Goal: Information Seeking & Learning: Find specific fact

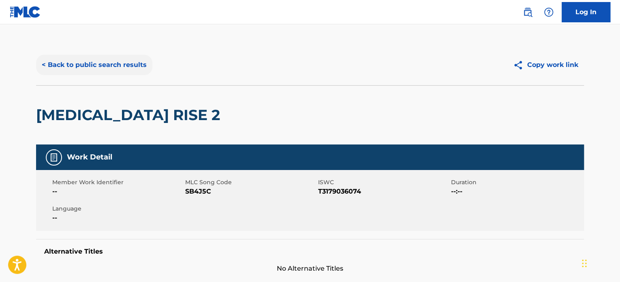
click at [126, 62] on button "< Back to public search results" at bounding box center [94, 65] width 116 height 20
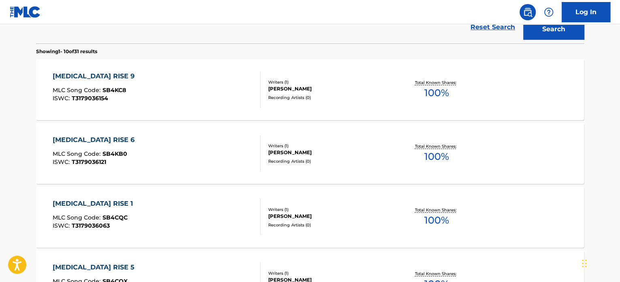
scroll to position [37, 0]
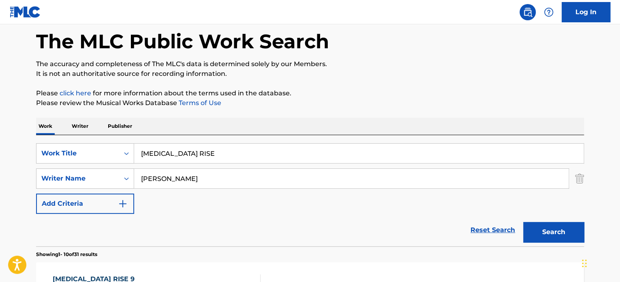
click at [182, 147] on input "[MEDICAL_DATA] RISE" at bounding box center [358, 152] width 449 height 19
paste input "[PERSON_NAME] 13"
type input "STINGER 13"
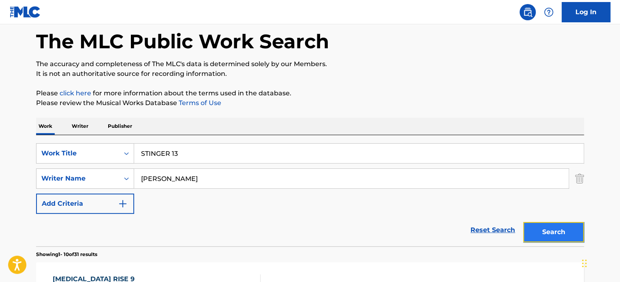
click at [540, 227] on button "Search" at bounding box center [553, 232] width 61 height 20
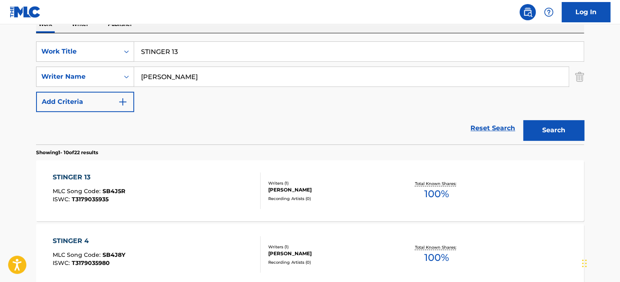
scroll to position [159, 0]
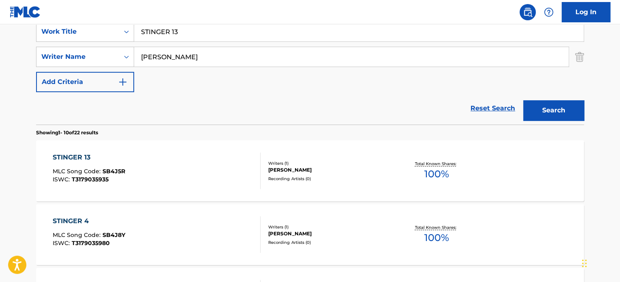
click at [220, 168] on div "STINGER 13 MLC Song Code : SB4J5R ISWC : T3179035935" at bounding box center [157, 170] width 208 height 36
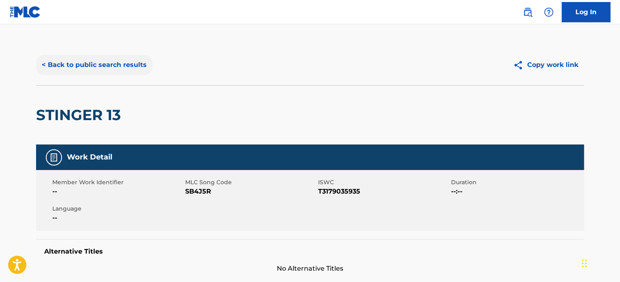
click at [148, 68] on button "< Back to public search results" at bounding box center [94, 65] width 116 height 20
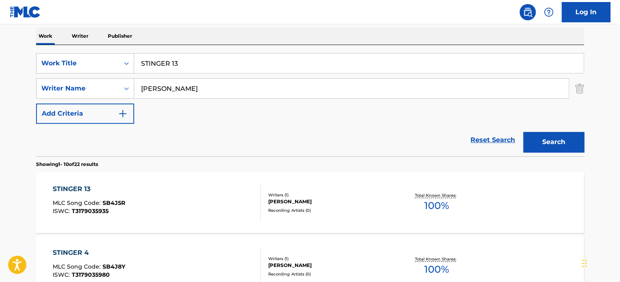
scroll to position [118, 0]
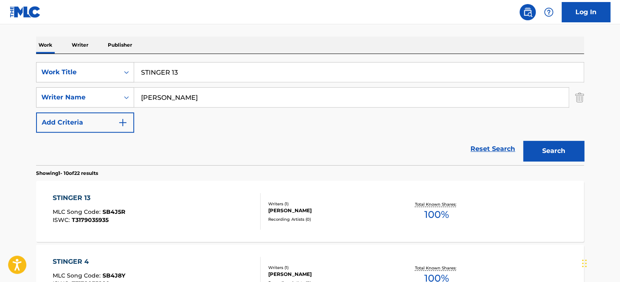
click at [173, 75] on input "STINGER 13" at bounding box center [358, 71] width 449 height 19
paste input "OLDIER DRUMMERS"
type input "SOLDIER DRUMMERS"
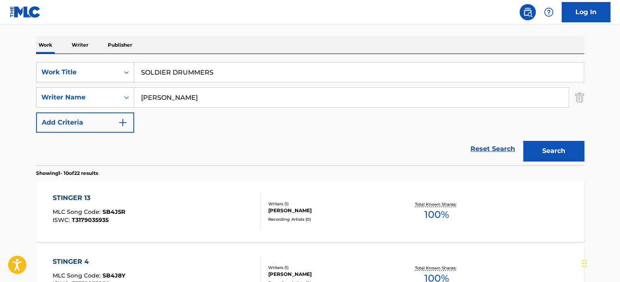
click at [182, 100] on input "[PERSON_NAME]" at bounding box center [351, 97] width 434 height 19
type input "[PERSON_NAME]"
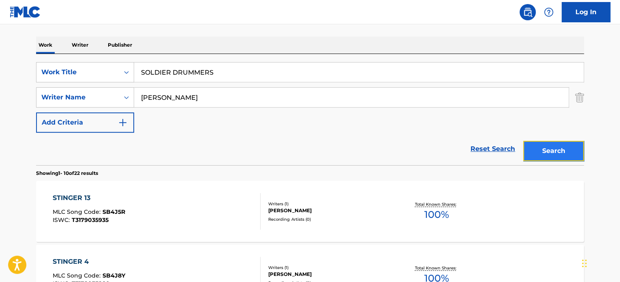
click at [545, 142] on button "Search" at bounding box center [553, 151] width 61 height 20
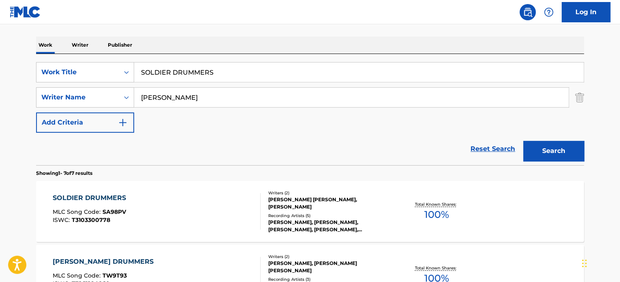
scroll to position [159, 0]
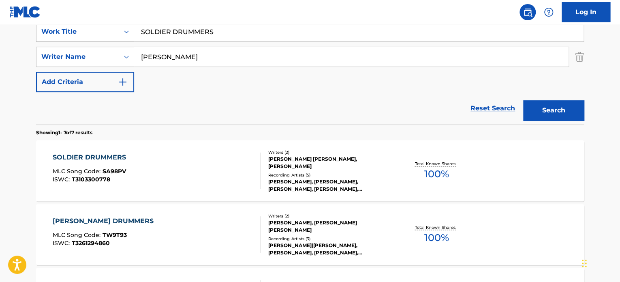
click at [212, 149] on div "SOLDIER DRUMMERS MLC Song Code : SA98PV ISWC : T3103300778 Writers ( 2 ) [PERSO…" at bounding box center [310, 170] width 548 height 61
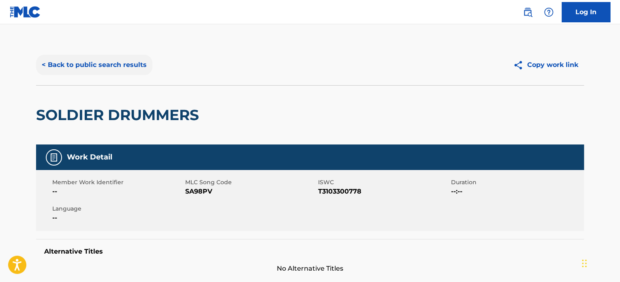
click at [131, 62] on button "< Back to public search results" at bounding box center [94, 65] width 116 height 20
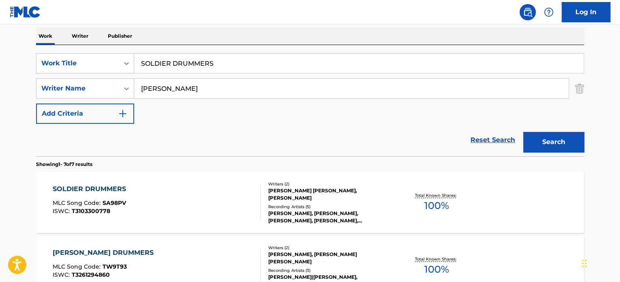
scroll to position [118, 0]
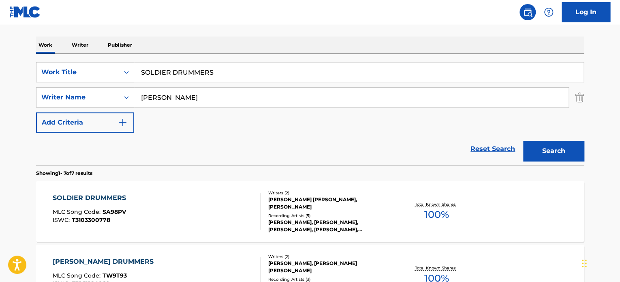
click at [191, 70] on input "SOLDIER DRUMMERS" at bounding box center [358, 71] width 449 height 19
paste input "THE STAR-SPANGLED BANNER"
type input "THE STAR-SPANGLED BANNER"
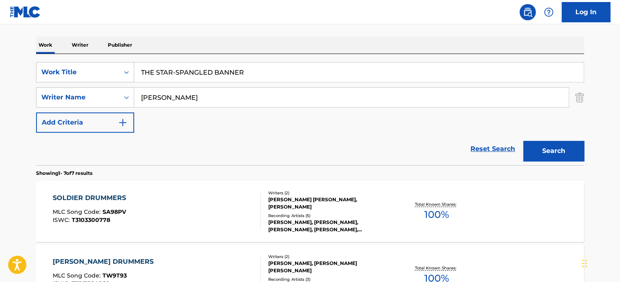
click at [160, 101] on input "[PERSON_NAME]" at bounding box center [351, 97] width 434 height 19
type input "[PERSON_NAME]"
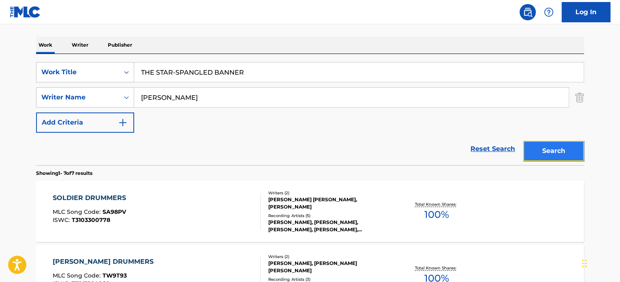
click at [553, 147] on button "Search" at bounding box center [553, 151] width 61 height 20
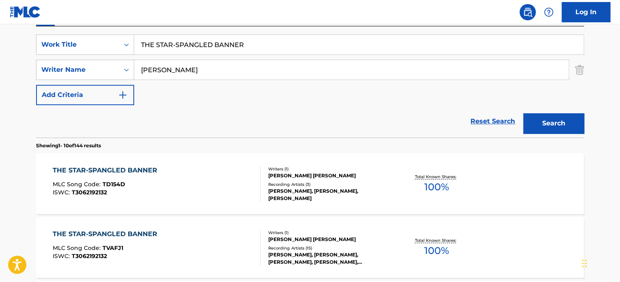
scroll to position [159, 0]
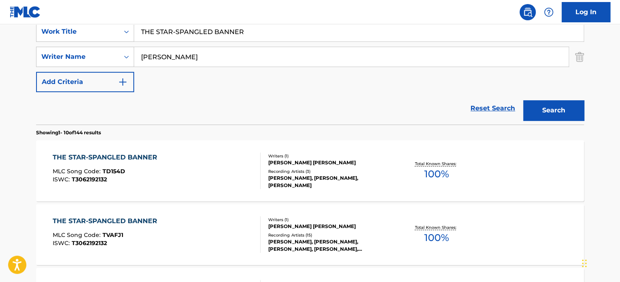
click at [231, 161] on div "THE STAR-SPANGLED BANNER MLC Song Code : TD154D ISWC : T3062192132" at bounding box center [157, 170] width 208 height 36
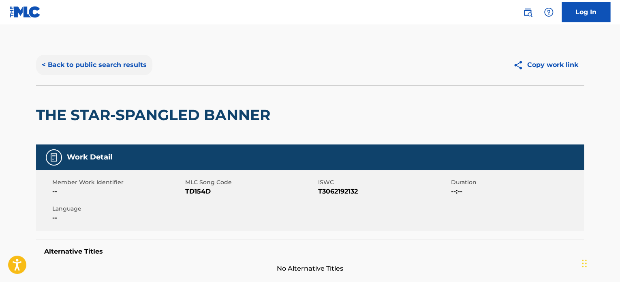
click at [99, 60] on button "< Back to public search results" at bounding box center [94, 65] width 116 height 20
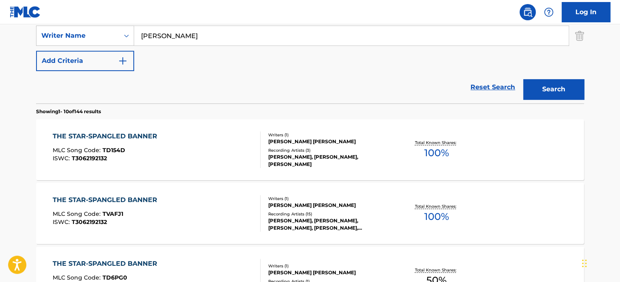
scroll to position [199, 0]
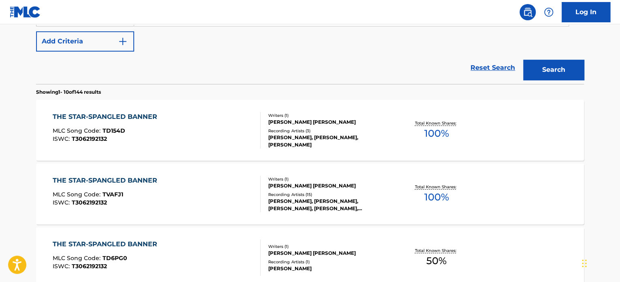
click at [229, 184] on div "THE STAR-SPANGLED BANNER MLC Song Code : TVAFJ1 ISWC : T3062192132" at bounding box center [157, 193] width 208 height 36
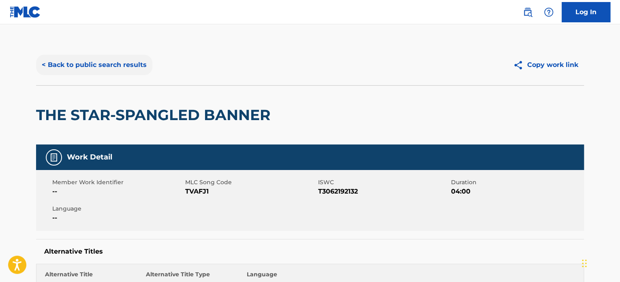
click at [126, 68] on button "< Back to public search results" at bounding box center [94, 65] width 116 height 20
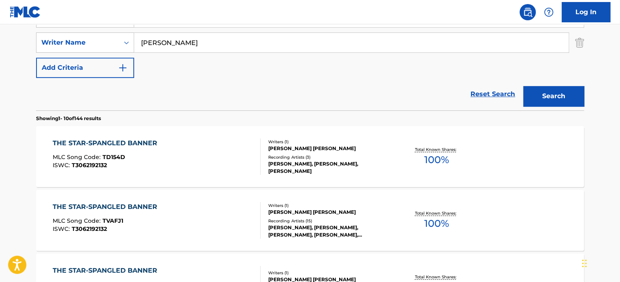
scroll to position [83, 0]
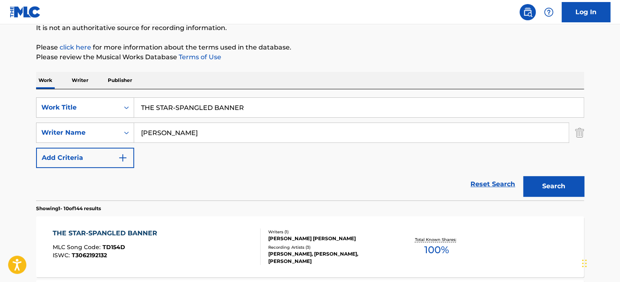
click at [173, 107] on input "THE STAR-SPANGLED BANNER" at bounding box center [358, 107] width 449 height 19
paste input "[PERSON_NAME]"
type input "[PERSON_NAME]"
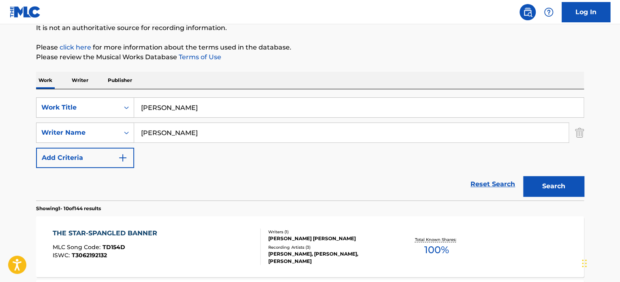
click at [198, 135] on input "[PERSON_NAME]" at bounding box center [351, 132] width 434 height 19
type input "[PERSON_NAME]"
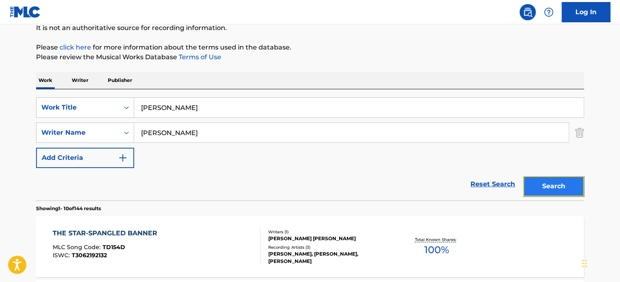
click at [542, 188] on button "Search" at bounding box center [553, 186] width 61 height 20
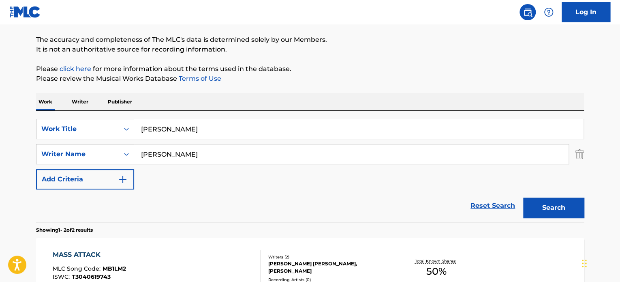
scroll to position [122, 0]
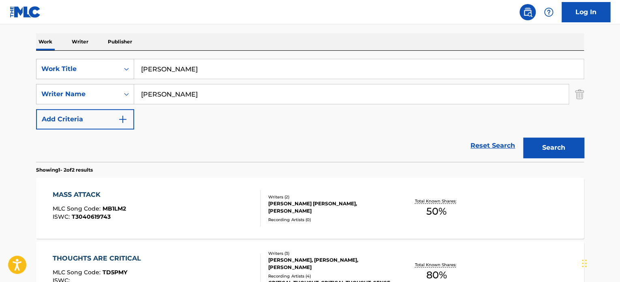
click at [180, 68] on input "[PERSON_NAME]" at bounding box center [358, 68] width 449 height 19
paste input "HAIN OF LIE"
type input "CHAIN OF LIES"
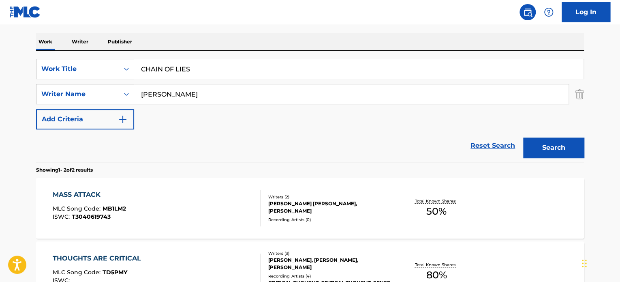
click at [182, 92] on input "[PERSON_NAME]" at bounding box center [351, 93] width 434 height 19
click at [182, 92] on input "PASHLEY" at bounding box center [351, 93] width 434 height 19
type input "PASHLEY"
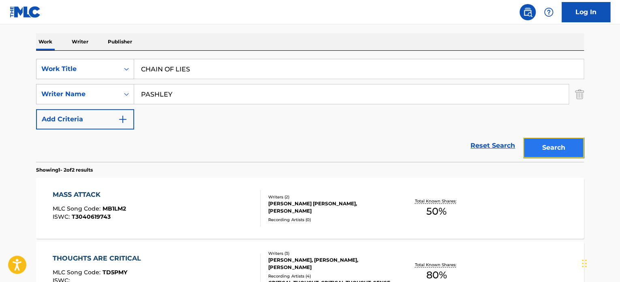
click at [540, 146] on button "Search" at bounding box center [553, 147] width 61 height 20
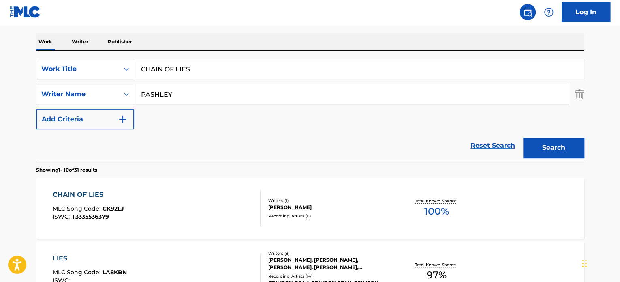
scroll to position [162, 0]
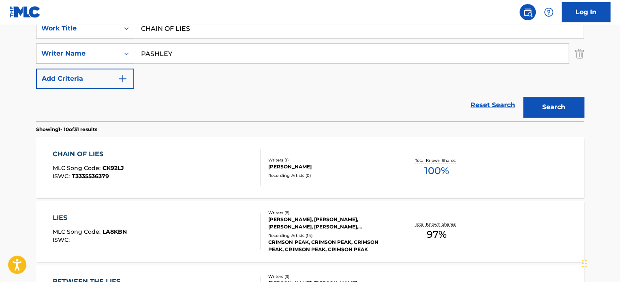
click at [198, 173] on div "CHAIN OF LIES MLC Song Code : CK92LJ ISWC : T3335536379" at bounding box center [157, 167] width 208 height 36
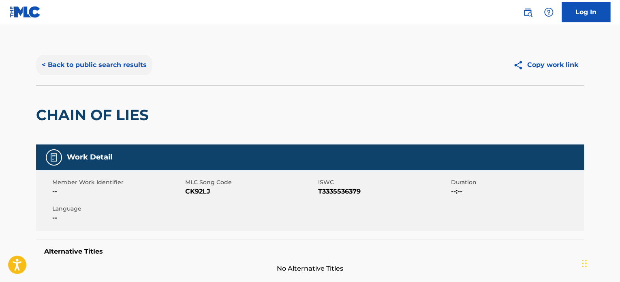
click at [135, 70] on button "< Back to public search results" at bounding box center [94, 65] width 116 height 20
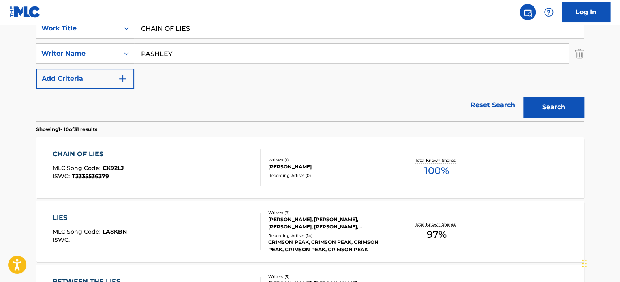
scroll to position [122, 0]
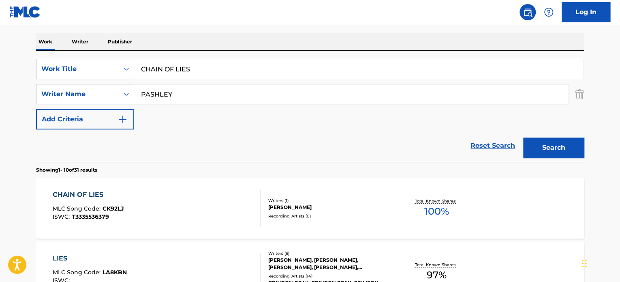
click at [193, 67] on input "CHAIN OF LIES" at bounding box center [358, 68] width 449 height 19
paste input "PASSAG"
type input "PASSAGES"
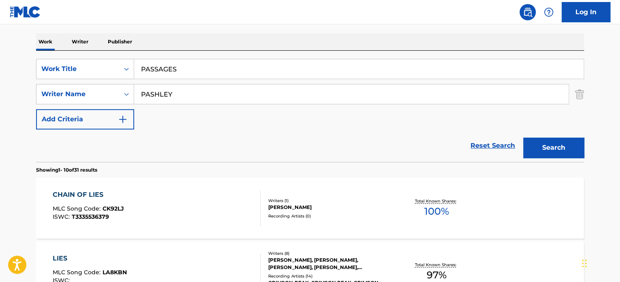
click at [188, 89] on input "PASHLEY" at bounding box center [351, 93] width 434 height 19
click at [188, 89] on input "AZBEL" at bounding box center [351, 93] width 434 height 19
type input "AZBEL"
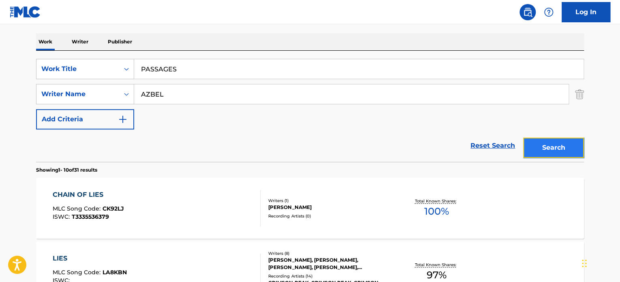
click at [543, 145] on button "Search" at bounding box center [553, 147] width 61 height 20
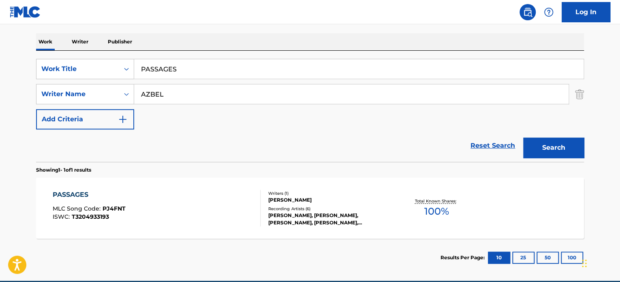
scroll to position [159, 0]
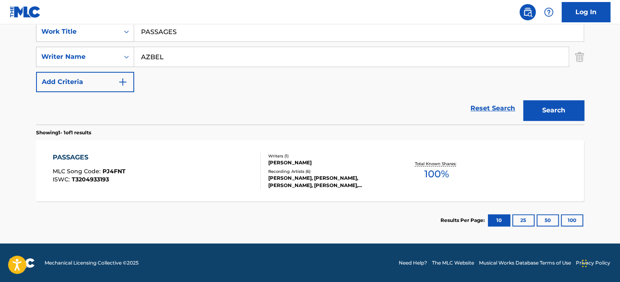
click at [207, 184] on div "PASSAGES MLC Song Code : PJ4FNT ISWC : T3204933193" at bounding box center [157, 170] width 208 height 36
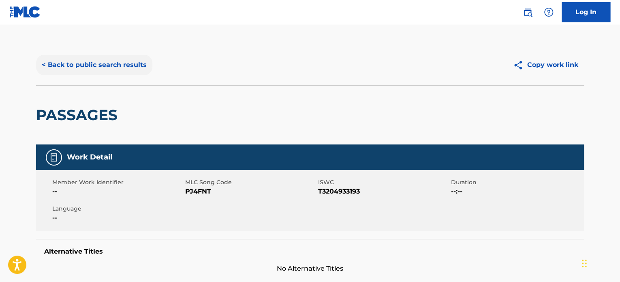
click at [138, 68] on button "< Back to public search results" at bounding box center [94, 65] width 116 height 20
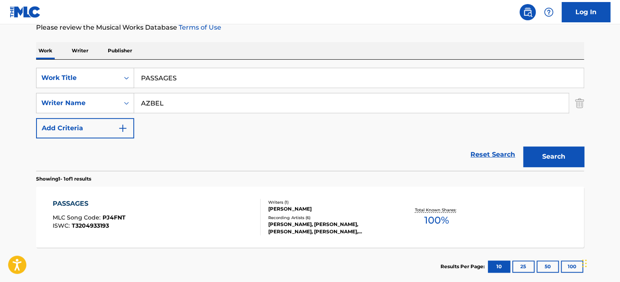
click at [176, 78] on input "PASSAGES" at bounding box center [358, 77] width 449 height 19
paste input "GETTING BAD"
type input "GETTING BAD"
click at [189, 108] on input "AZBEL" at bounding box center [351, 102] width 434 height 19
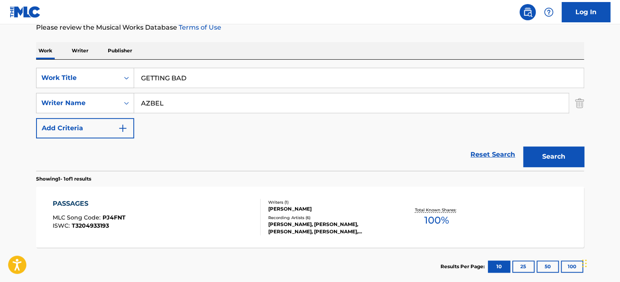
click at [189, 108] on input "AZBEL" at bounding box center [351, 102] width 434 height 19
click at [186, 101] on input "TERRASSE" at bounding box center [351, 102] width 434 height 19
type input "TERRASSE"
click at [552, 150] on button "Search" at bounding box center [553, 156] width 61 height 20
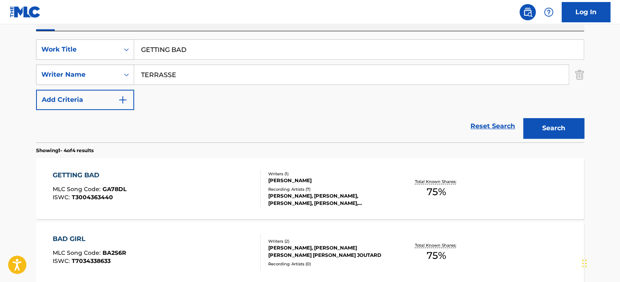
scroll to position [153, 0]
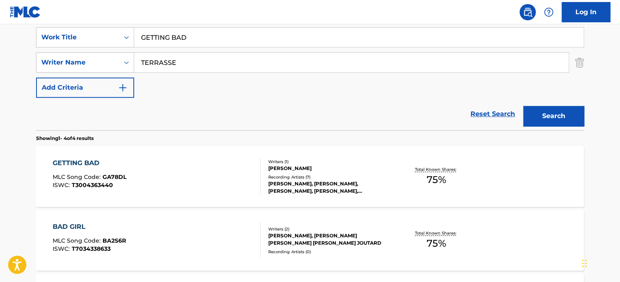
click at [200, 162] on div "GETTING BAD MLC Song Code : GA78DL ISWC : T3004363440" at bounding box center [157, 176] width 208 height 36
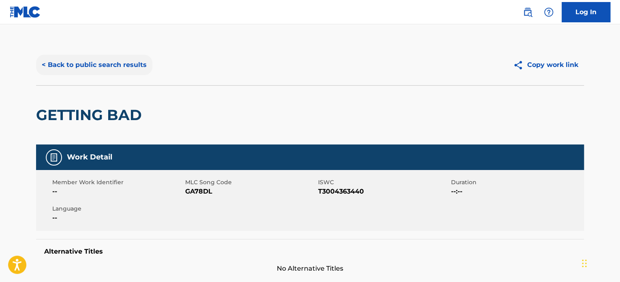
click at [122, 62] on button "< Back to public search results" at bounding box center [94, 65] width 116 height 20
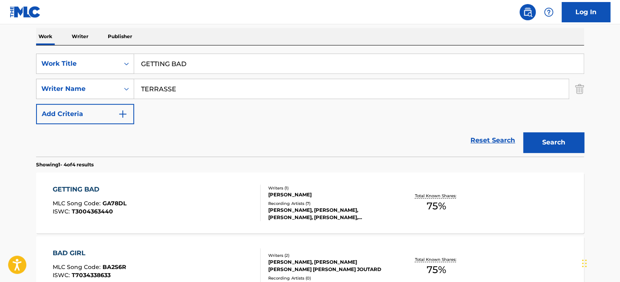
scroll to position [113, 0]
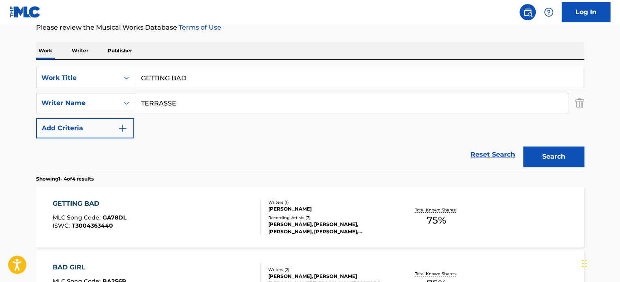
click at [190, 79] on input "GETTING BAD" at bounding box center [358, 77] width 449 height 19
paste input "ETERNAL HORIZONS"
type input "ETERNAL HORIZONS"
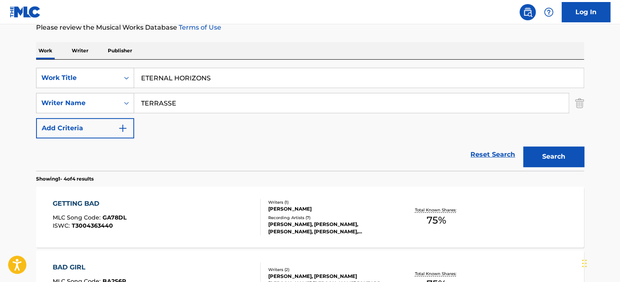
click at [196, 97] on input "TERRASSE" at bounding box center [351, 102] width 434 height 19
click at [196, 97] on input "UTBULT" at bounding box center [351, 102] width 434 height 19
type input "UTBULT"
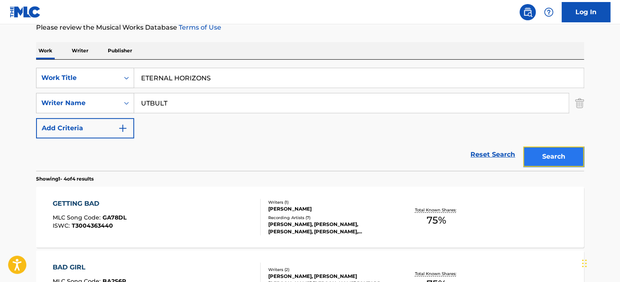
click at [537, 151] on button "Search" at bounding box center [553, 156] width 61 height 20
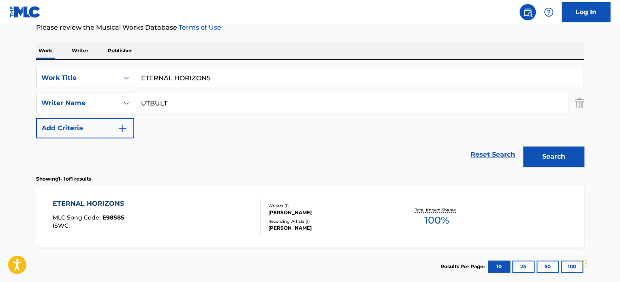
click at [210, 200] on div "ETERNAL HORIZONS MLC Song Code : E98S8S ISWC :" at bounding box center [157, 217] width 208 height 36
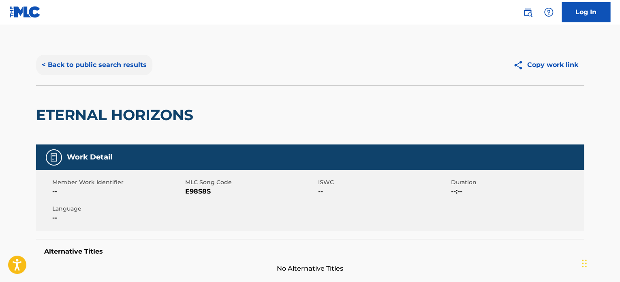
click at [123, 66] on button "< Back to public search results" at bounding box center [94, 65] width 116 height 20
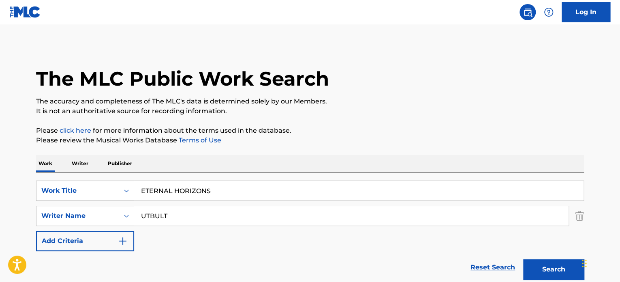
scroll to position [113, 0]
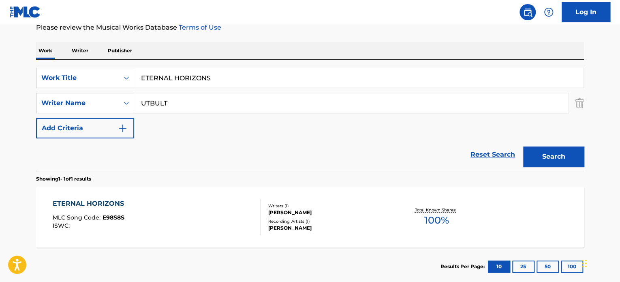
click at [201, 77] on input "ETERNAL HORIZONS" at bounding box center [358, 77] width 449 height 19
paste input "FOLLOW THE SIG"
type input "FOLLOW THE SIGNS"
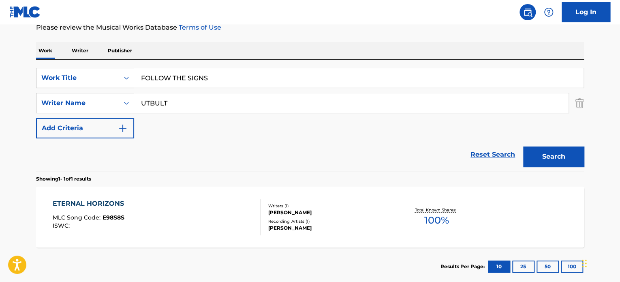
click at [207, 102] on input "UTBULT" at bounding box center [351, 102] width 434 height 19
click at [207, 102] on input "[PERSON_NAME]" at bounding box center [351, 102] width 434 height 19
type input "[PERSON_NAME]"
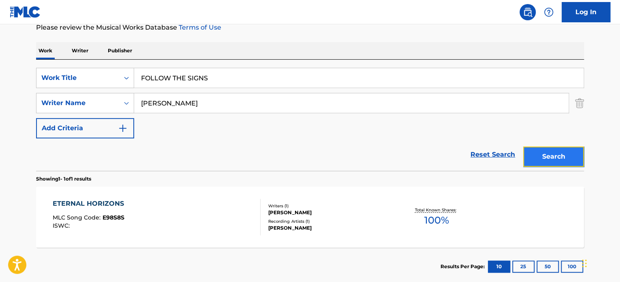
click at [547, 155] on button "Search" at bounding box center [553, 156] width 61 height 20
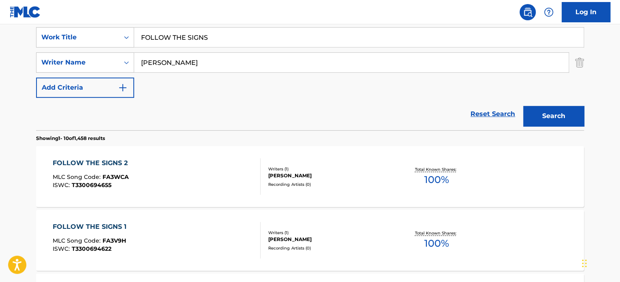
scroll to position [194, 0]
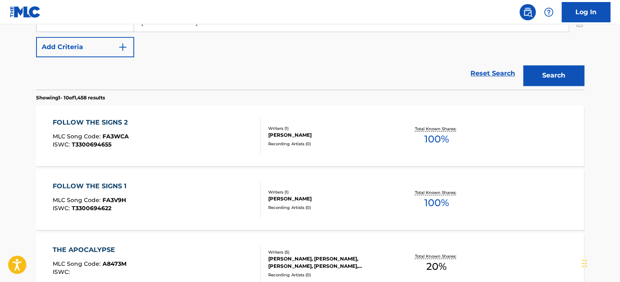
click at [222, 190] on div "FOLLOW THE SIGNS 1 MLC Song Code : FA3V9H ISWC : T3300694622" at bounding box center [157, 199] width 208 height 36
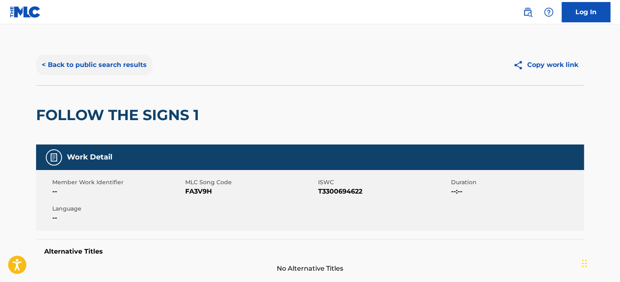
click at [113, 63] on button "< Back to public search results" at bounding box center [94, 65] width 116 height 20
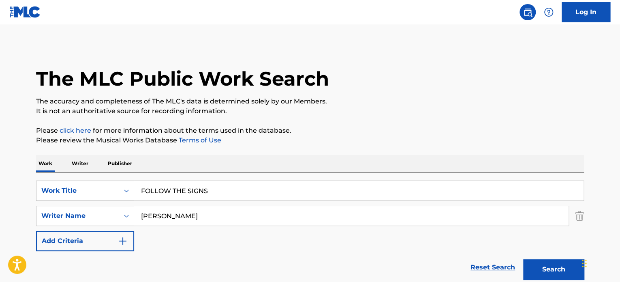
scroll to position [240, 0]
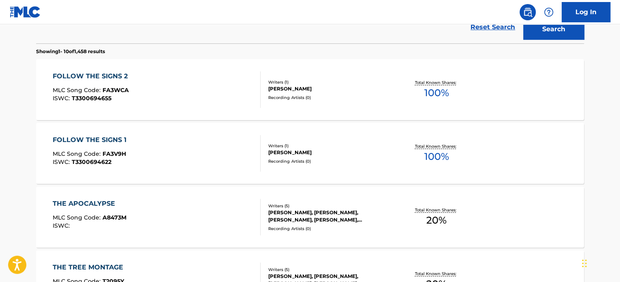
click at [195, 92] on div "FOLLOW THE SIGNS 2 MLC Song Code : FA3WCA ISWC : T3300694655" at bounding box center [157, 89] width 208 height 36
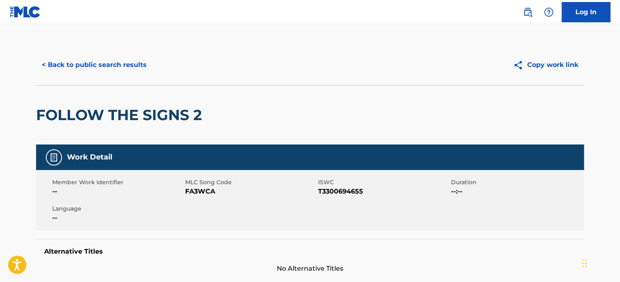
scroll to position [203, 0]
